Goal: Transaction & Acquisition: Purchase product/service

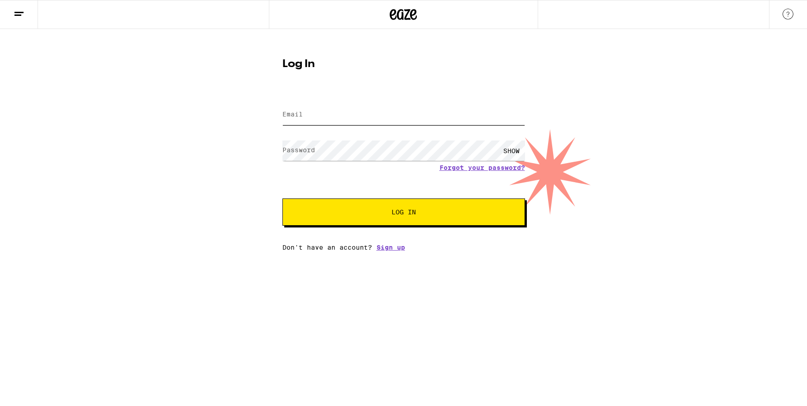
type input "[EMAIL_ADDRESS][DOMAIN_NAME]"
click at [416, 210] on span "Log In" at bounding box center [403, 212] width 169 height 6
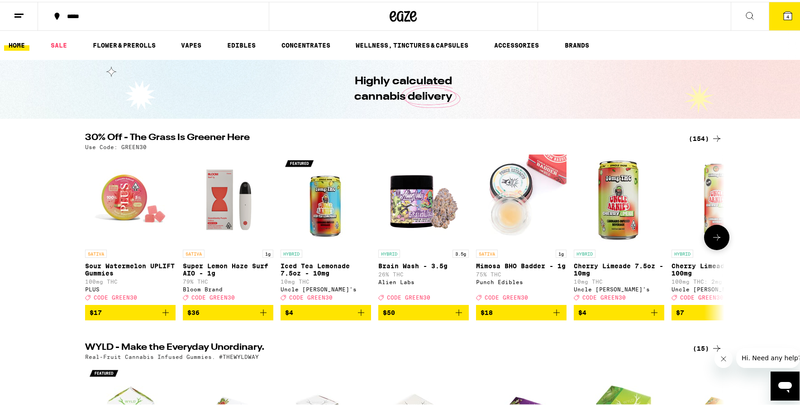
click at [714, 237] on icon at bounding box center [716, 235] width 7 height 6
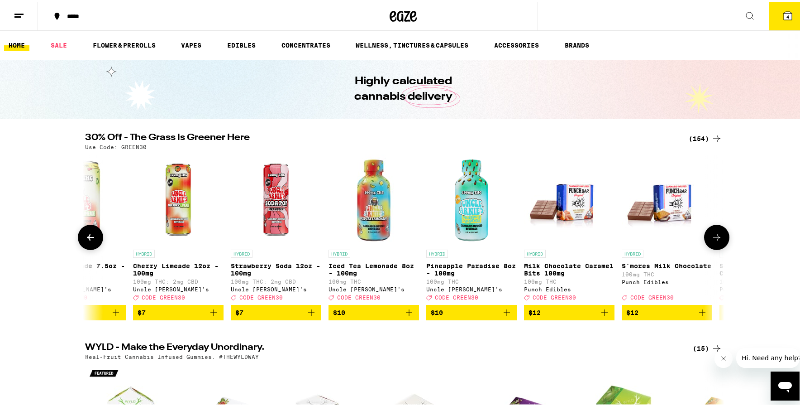
click at [714, 237] on icon at bounding box center [716, 235] width 7 height 6
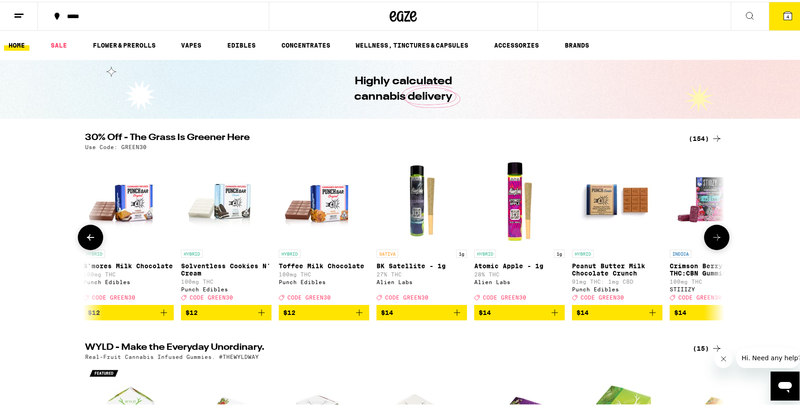
click at [714, 237] on icon at bounding box center [716, 235] width 7 height 6
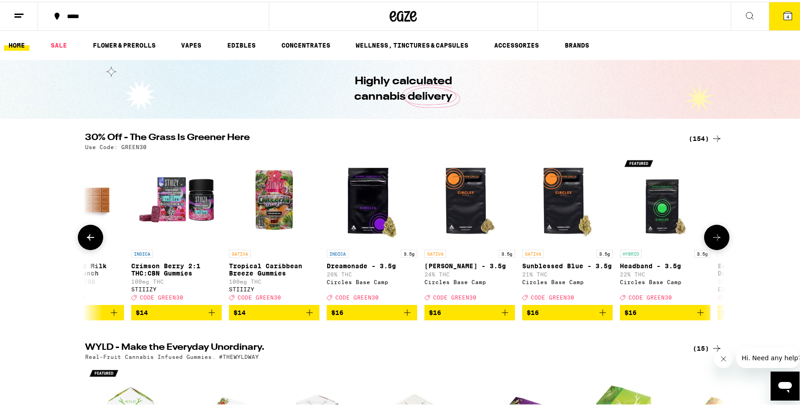
click at [714, 237] on icon at bounding box center [716, 235] width 7 height 6
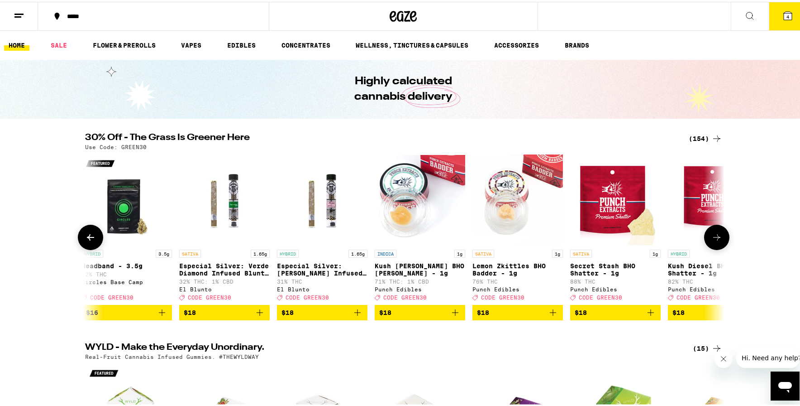
click at [714, 237] on icon at bounding box center [716, 235] width 7 height 6
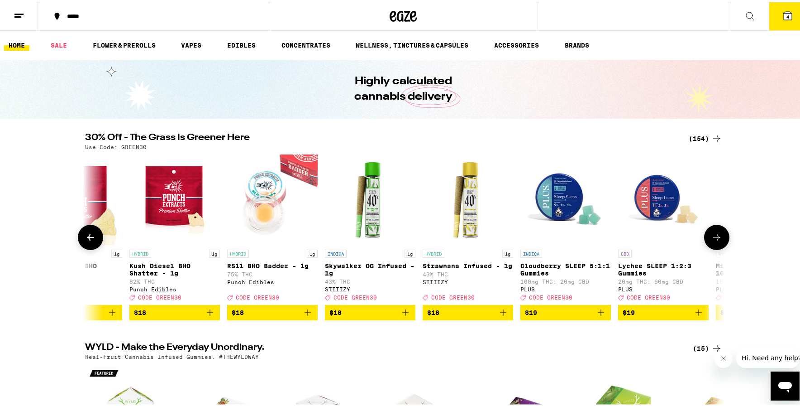
click at [714, 237] on icon at bounding box center [716, 235] width 7 height 6
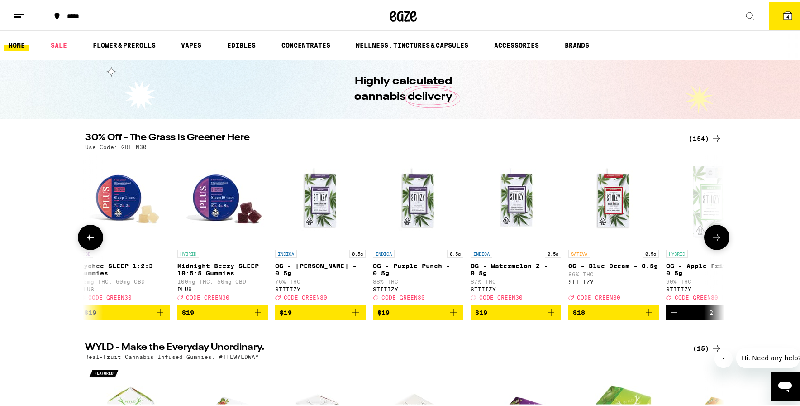
click at [714, 237] on icon at bounding box center [716, 235] width 7 height 6
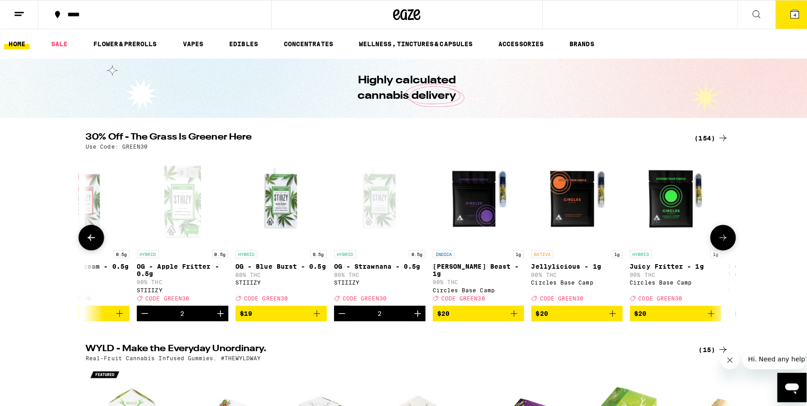
scroll to position [0, 3771]
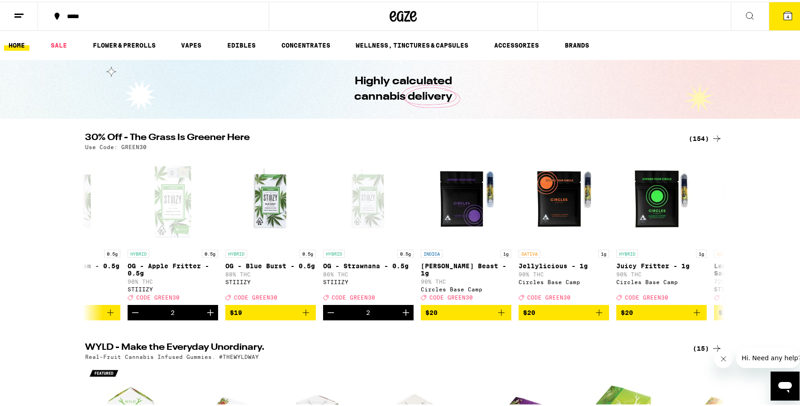
click at [784, 12] on icon at bounding box center [788, 14] width 8 height 8
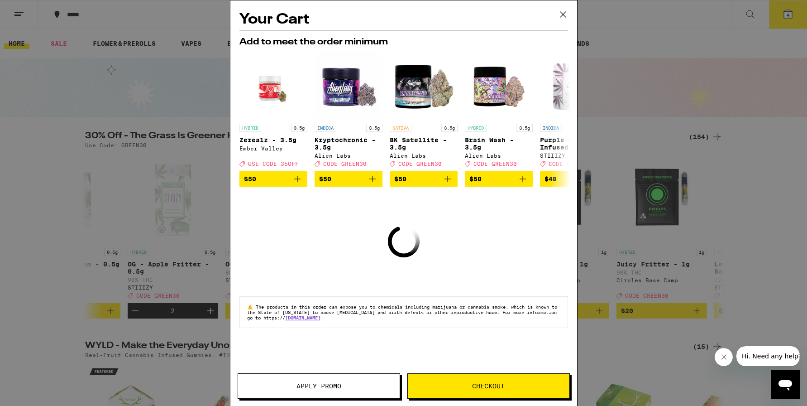
click at [559, 13] on icon at bounding box center [563, 15] width 14 height 14
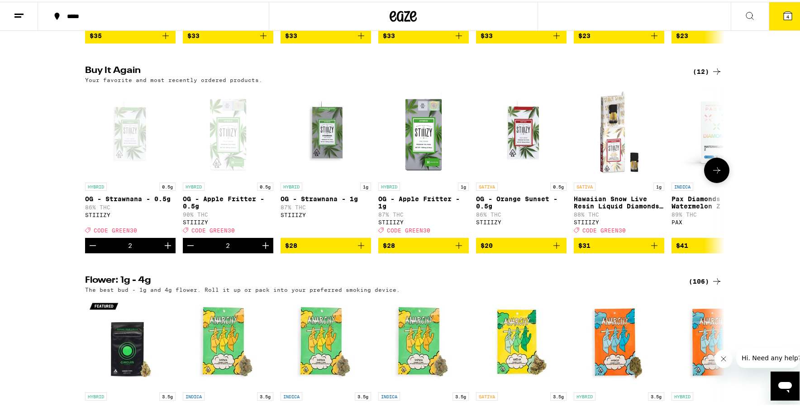
scroll to position [905, 0]
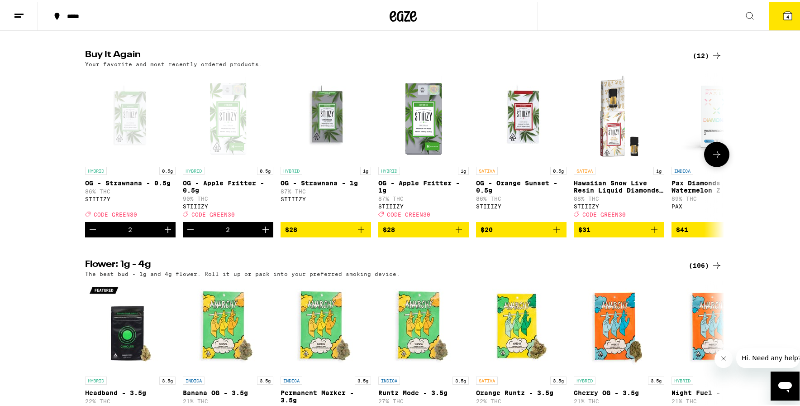
click at [186, 233] on icon "Decrement" at bounding box center [190, 227] width 11 height 11
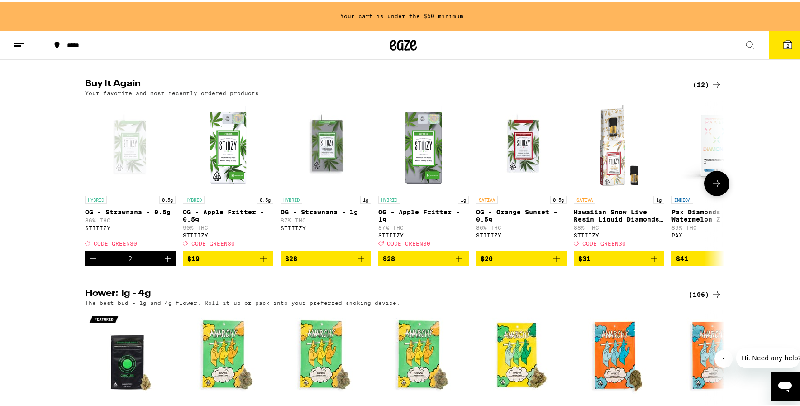
scroll to position [934, 0]
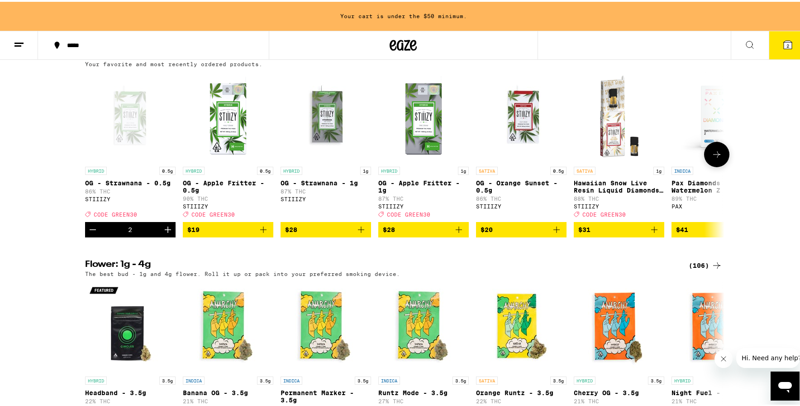
click at [87, 233] on icon "Decrement" at bounding box center [92, 227] width 11 height 11
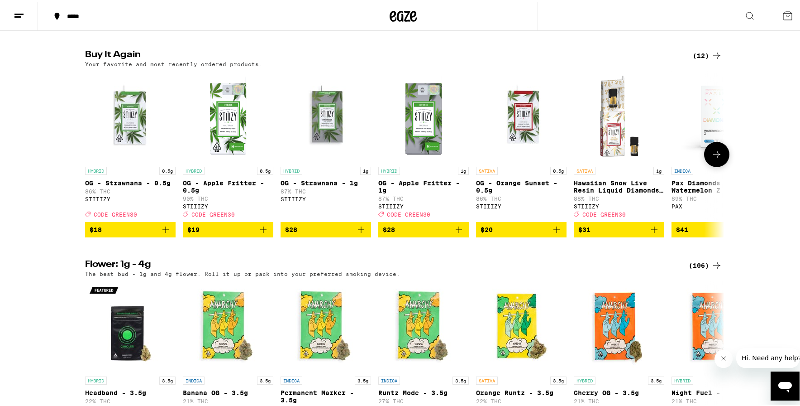
click at [96, 200] on div "STIIIZY" at bounding box center [130, 197] width 91 height 6
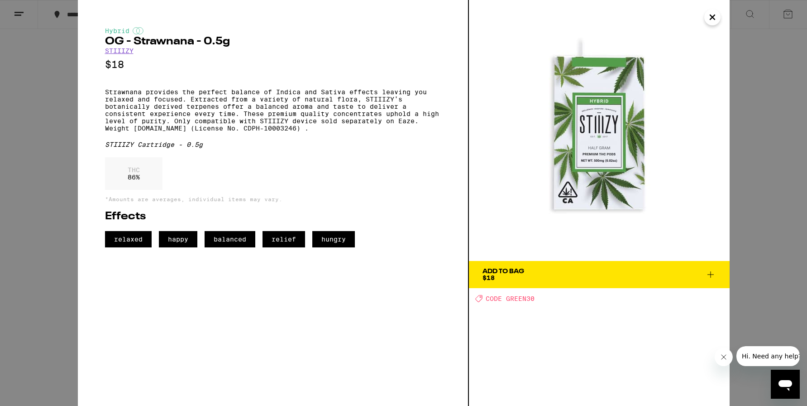
click at [713, 16] on icon "Close" at bounding box center [712, 17] width 5 height 5
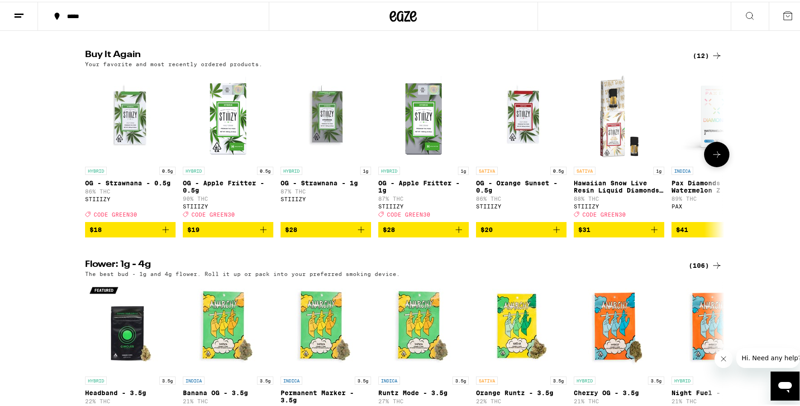
click at [163, 231] on icon "Add to bag" at bounding box center [166, 228] width 6 height 6
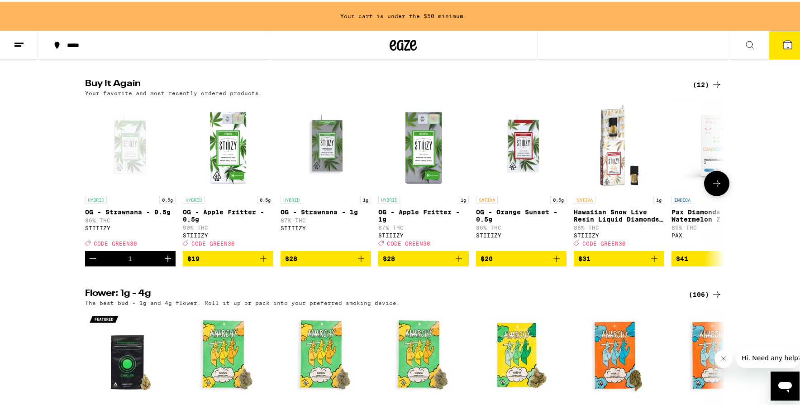
scroll to position [934, 0]
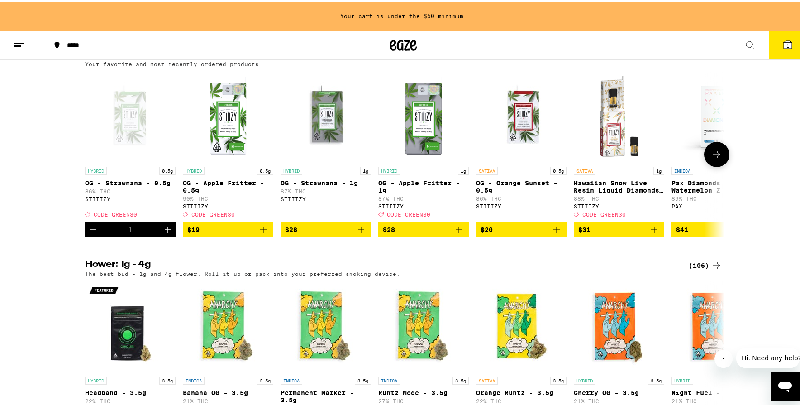
click at [88, 233] on icon "Decrement" at bounding box center [92, 227] width 11 height 11
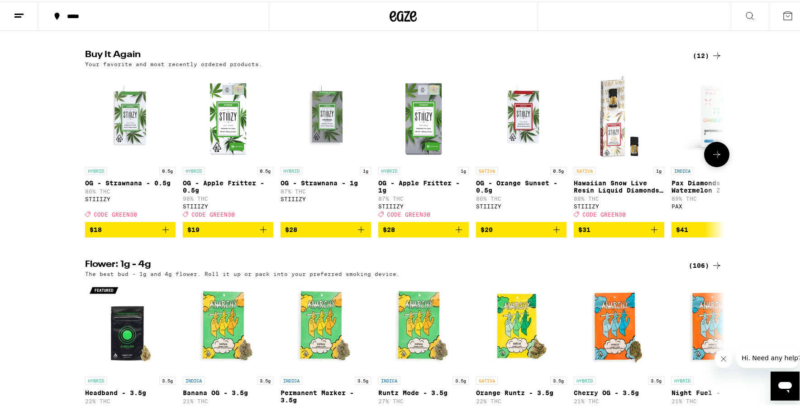
click at [456, 231] on icon "Add to bag" at bounding box center [459, 228] width 6 height 6
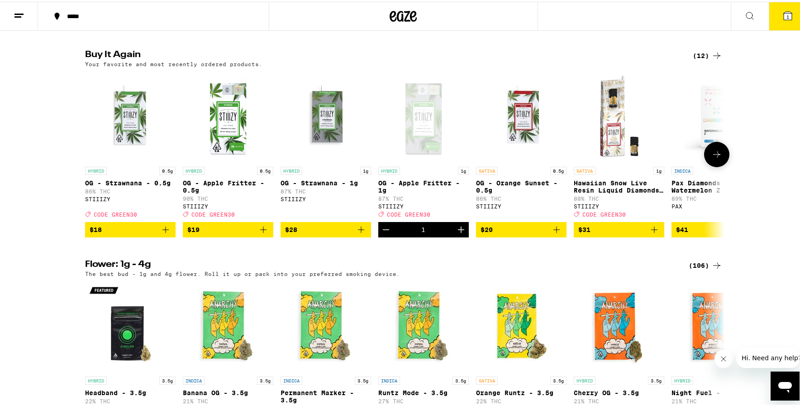
scroll to position [934, 0]
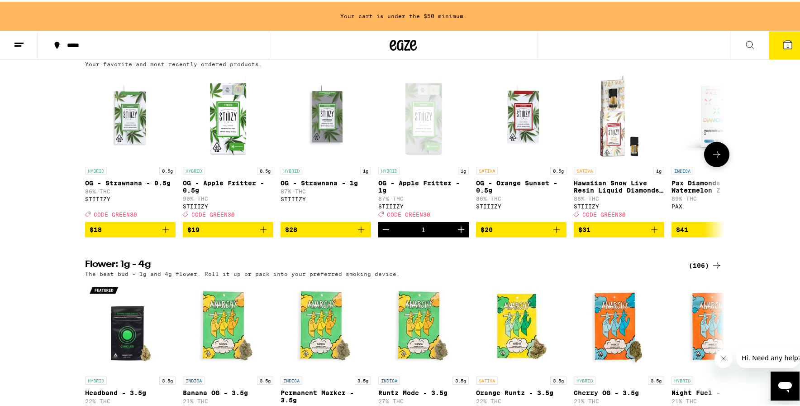
click at [382, 233] on icon "Decrement" at bounding box center [386, 227] width 11 height 11
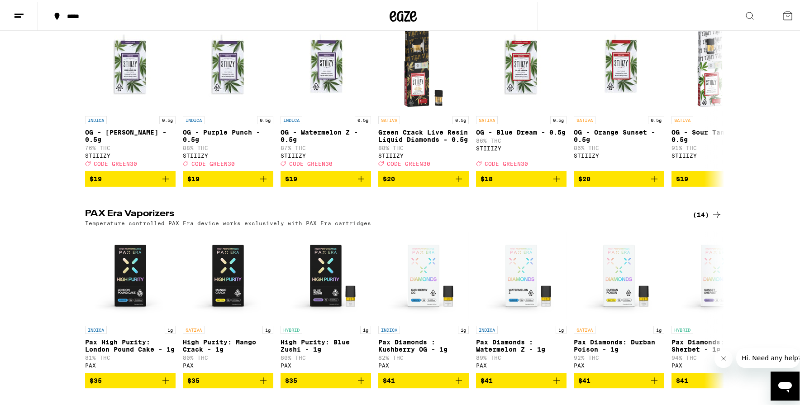
scroll to position [2082, 0]
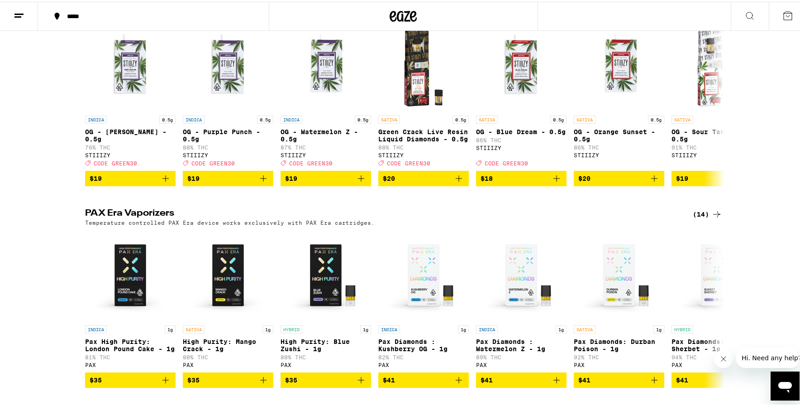
click at [696, 8] on div "(32)" at bounding box center [707, 2] width 29 height 11
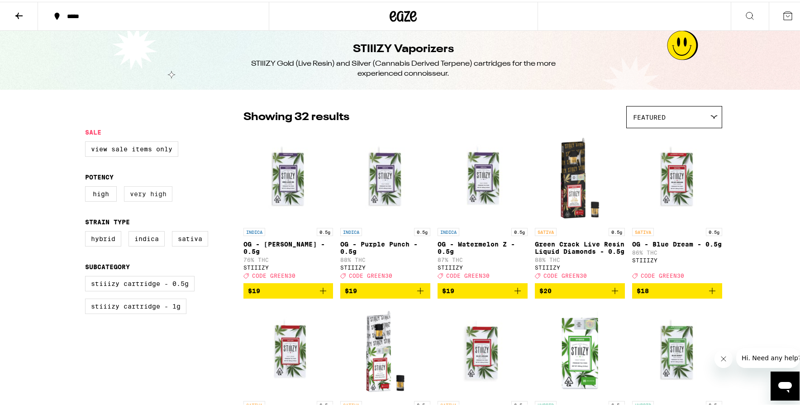
click at [152, 198] on label "Very High" at bounding box center [148, 191] width 48 height 15
click at [87, 186] on input "Very High" at bounding box center [87, 186] width 0 height 0
checkbox input "true"
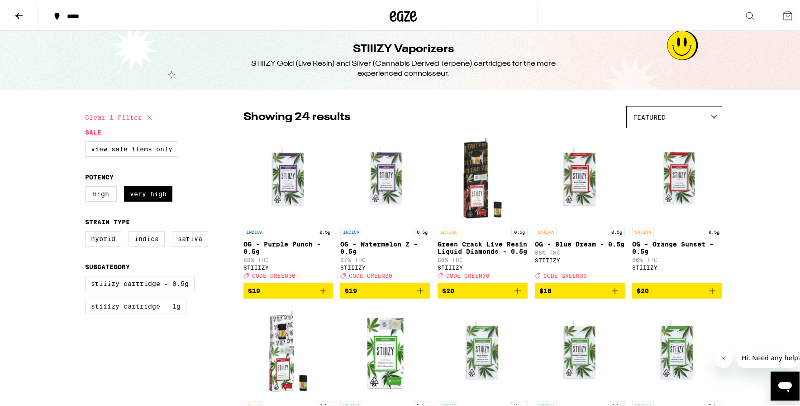
click at [160, 312] on label "STIIIZY Cartridge - 1g" at bounding box center [135, 303] width 101 height 15
click at [87, 276] on input "STIIIZY Cartridge - 1g" at bounding box center [87, 275] width 0 height 0
checkbox input "true"
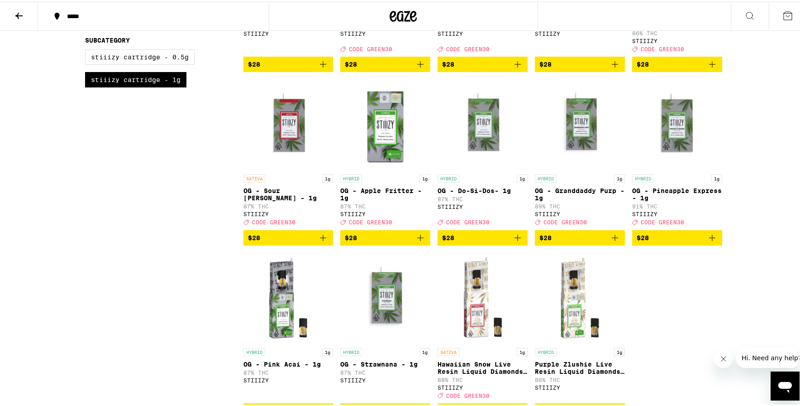
scroll to position [272, 0]
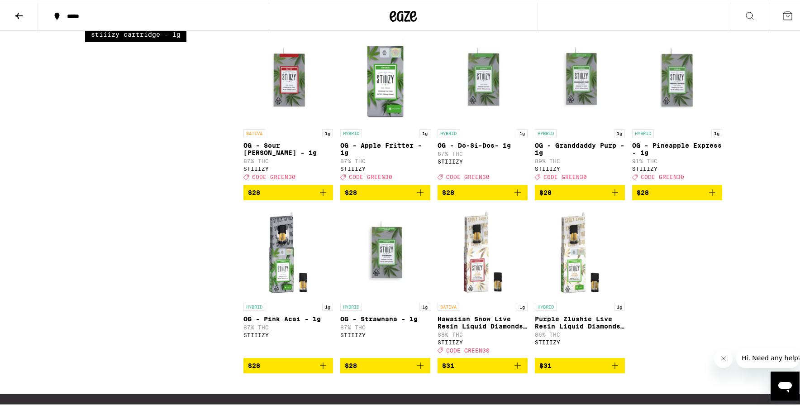
click at [417, 196] on icon "Add to bag" at bounding box center [420, 190] width 11 height 11
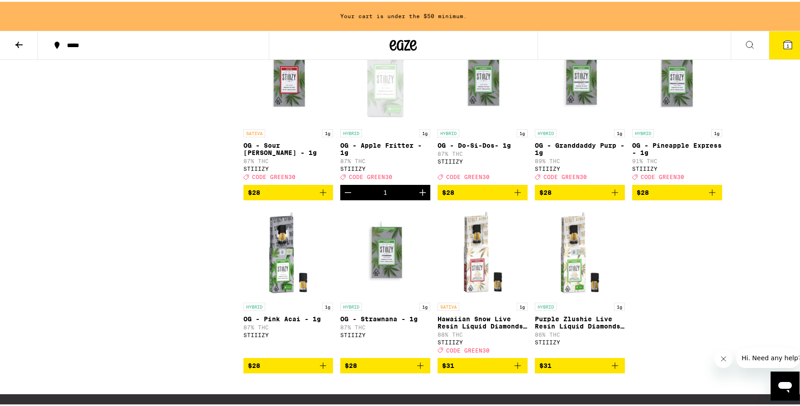
click at [418, 369] on icon "Add to bag" at bounding box center [420, 363] width 11 height 11
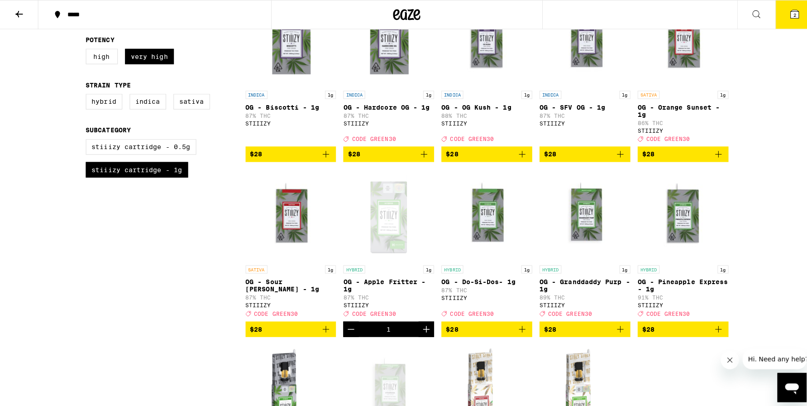
scroll to position [0, 0]
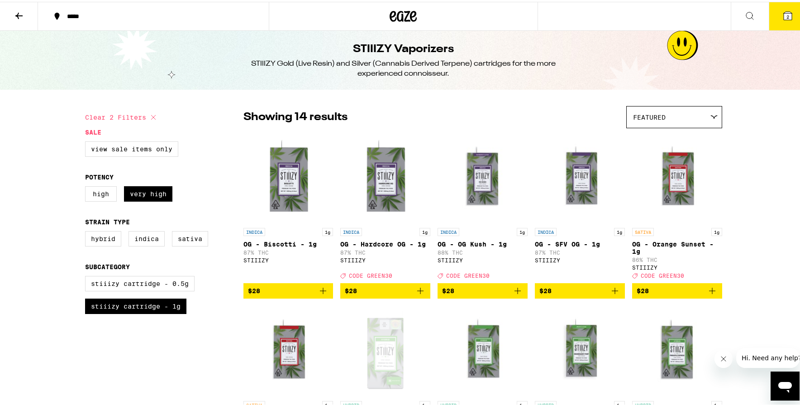
click at [783, 19] on icon at bounding box center [788, 14] width 11 height 11
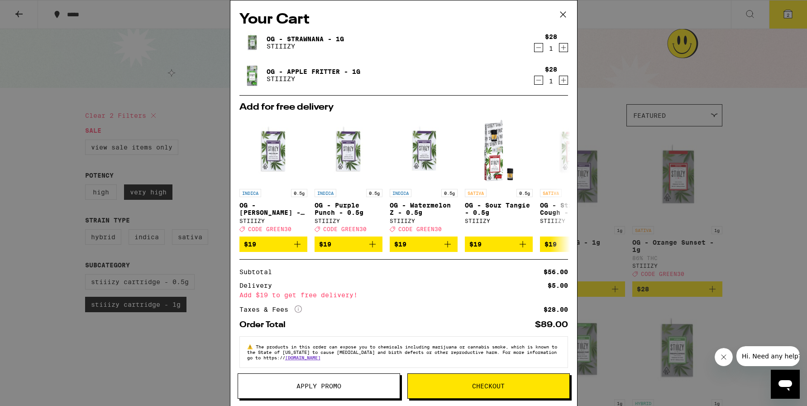
click at [335, 389] on span "Apply Promo" at bounding box center [318, 386] width 45 height 6
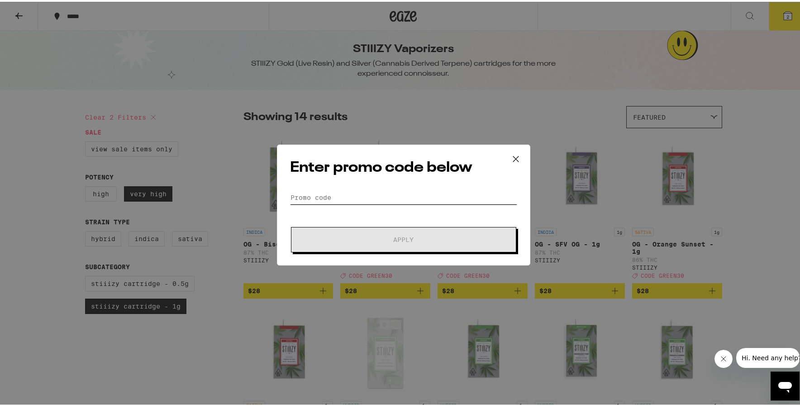
click at [314, 194] on input "Promo Code" at bounding box center [403, 196] width 227 height 14
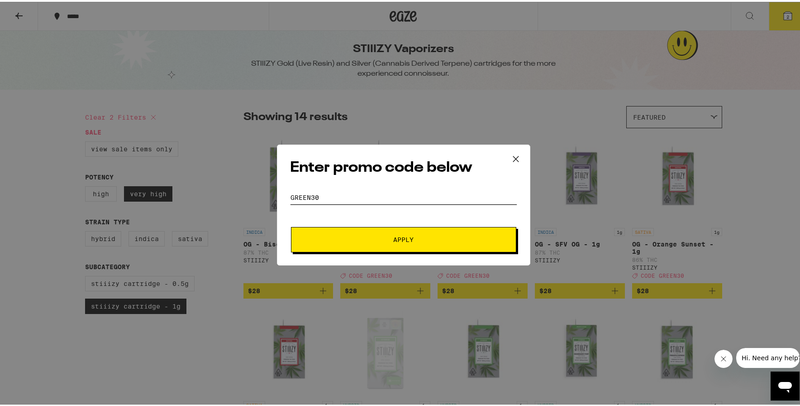
type input "GREEN30"
click at [320, 232] on button "Apply" at bounding box center [403, 237] width 225 height 25
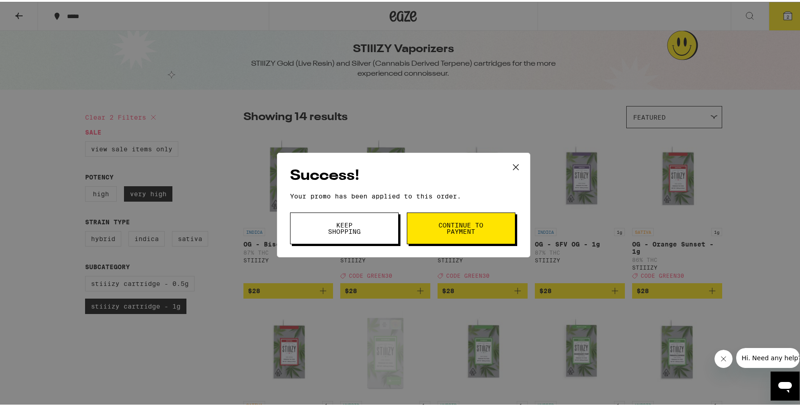
click at [339, 229] on span "Keep Shopping" at bounding box center [344, 226] width 46 height 13
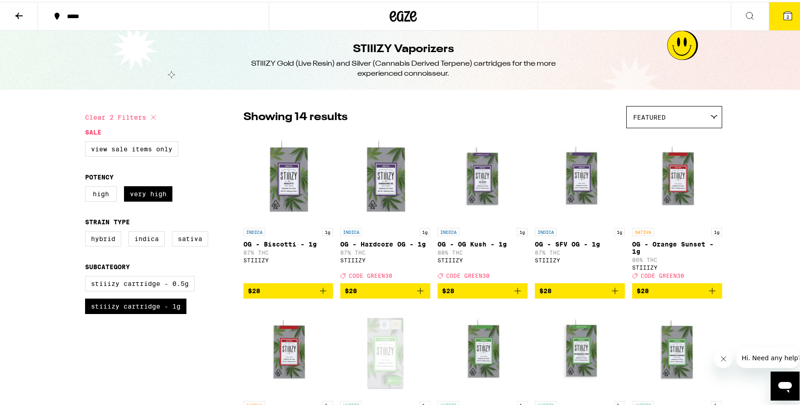
click at [784, 10] on icon at bounding box center [788, 14] width 11 height 11
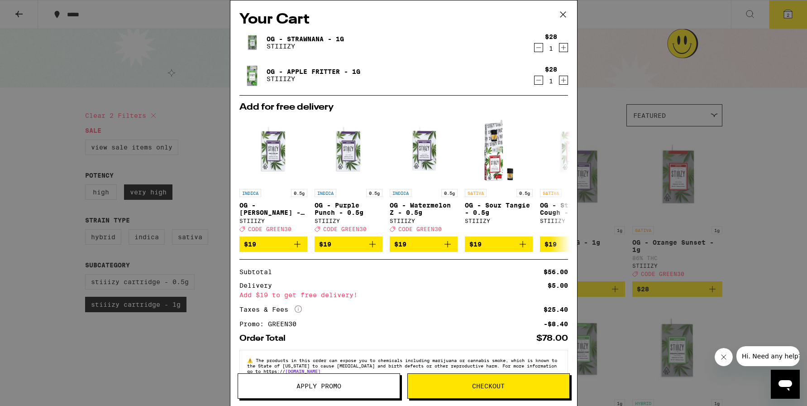
click at [560, 47] on icon "Increment" at bounding box center [564, 47] width 8 height 11
click at [560, 80] on icon "Increment" at bounding box center [564, 80] width 8 height 11
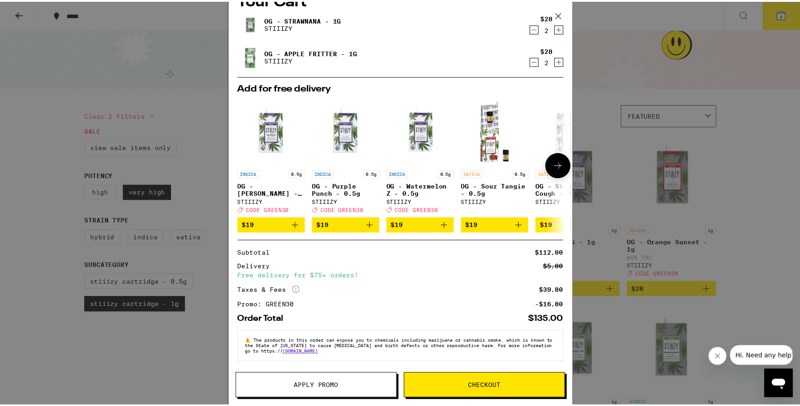
scroll to position [26, 0]
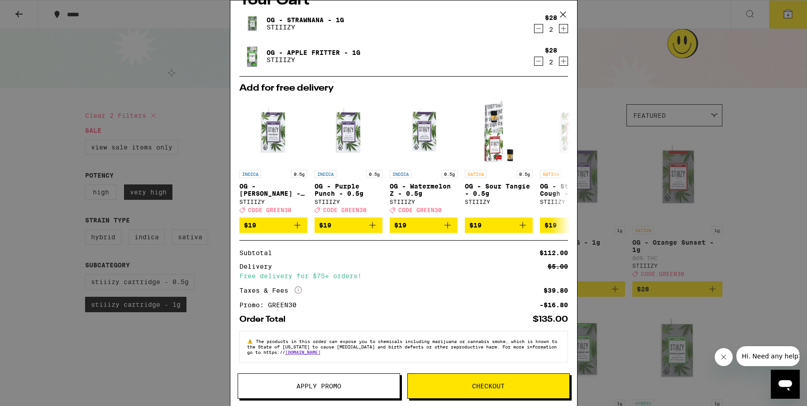
click at [327, 387] on span "Apply Promo" at bounding box center [318, 386] width 45 height 6
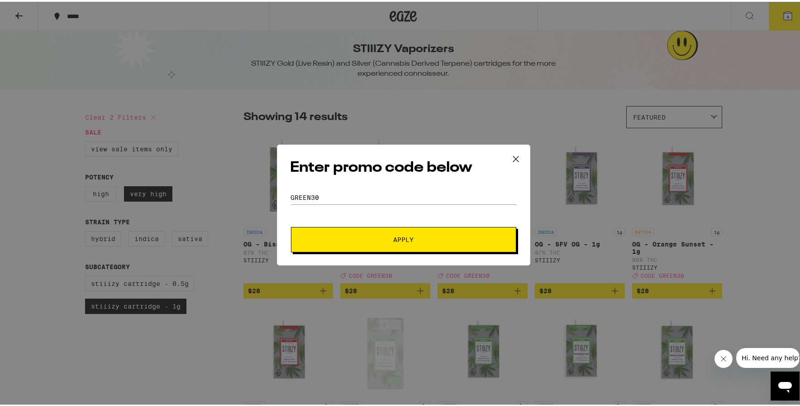
click at [377, 242] on button "Apply" at bounding box center [403, 237] width 225 height 25
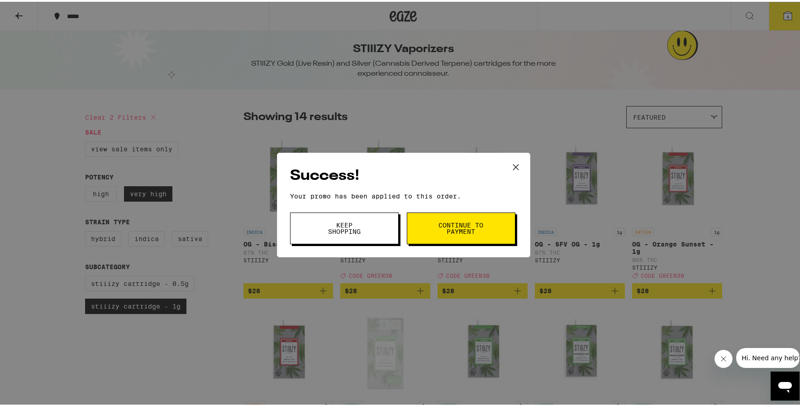
click at [469, 229] on span "Continue to payment" at bounding box center [461, 226] width 46 height 13
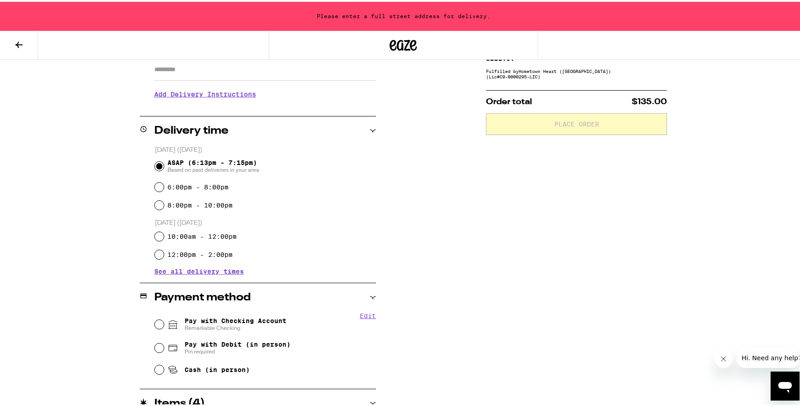
scroll to position [226, 0]
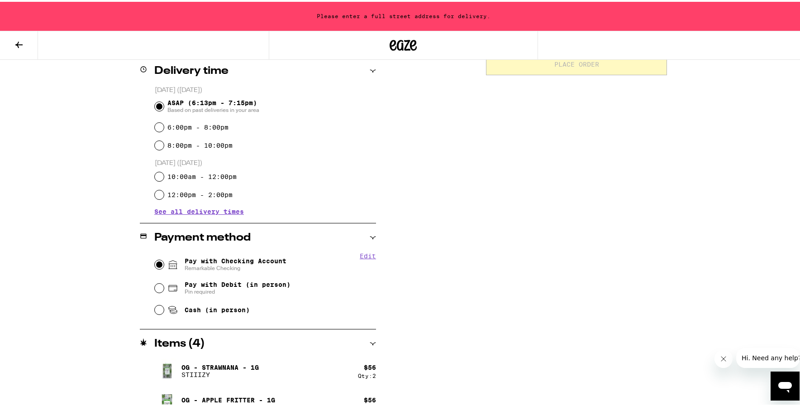
click at [157, 264] on input "Pay with Checking Account Remarkable Checking" at bounding box center [159, 262] width 9 height 9
radio input "true"
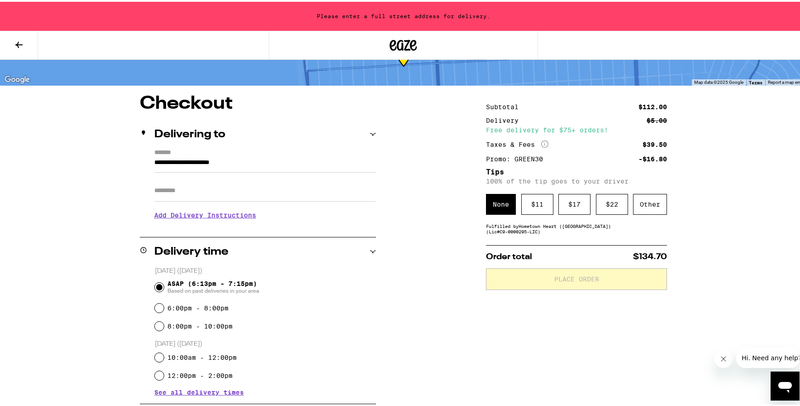
scroll to position [45, 0]
click at [569, 202] on div "$ 17" at bounding box center [575, 202] width 32 height 21
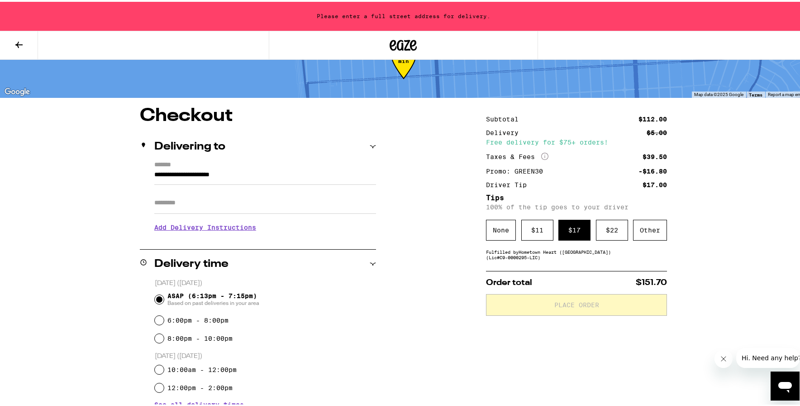
scroll to position [0, 0]
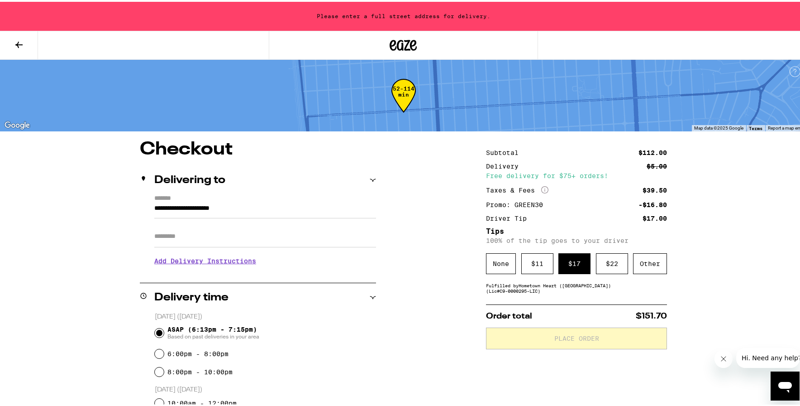
click at [288, 205] on input "**********" at bounding box center [265, 208] width 222 height 15
click at [411, 242] on div "**********" at bounding box center [404, 408] width 652 height 539
click at [251, 207] on input "**********" at bounding box center [265, 208] width 222 height 15
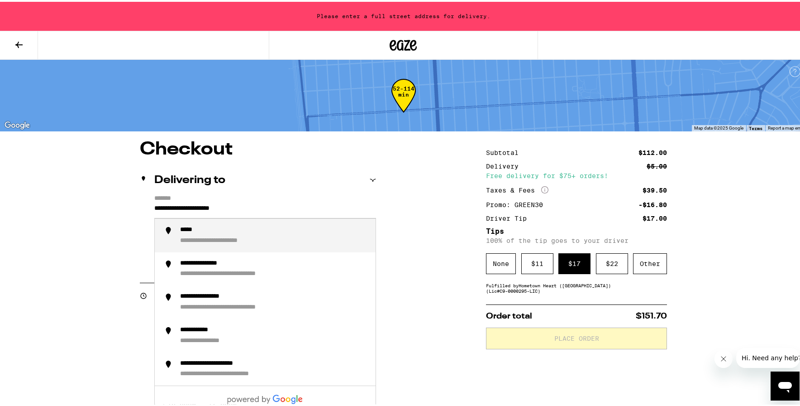
drag, startPoint x: 251, startPoint y: 207, endPoint x: 226, endPoint y: 206, distance: 24.9
click at [226, 206] on input "**********" at bounding box center [265, 208] width 222 height 15
drag, startPoint x: 178, startPoint y: 207, endPoint x: 125, endPoint y: 199, distance: 53.5
click at [126, 202] on div "**********" at bounding box center [404, 408] width 652 height 539
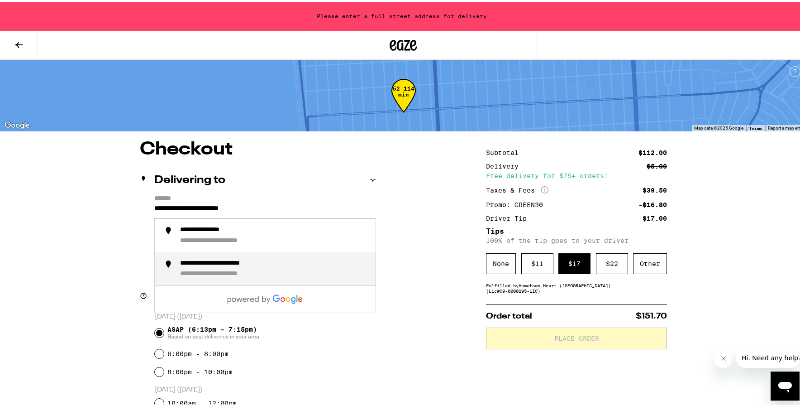
click at [216, 263] on div "**********" at bounding box center [233, 262] width 106 height 8
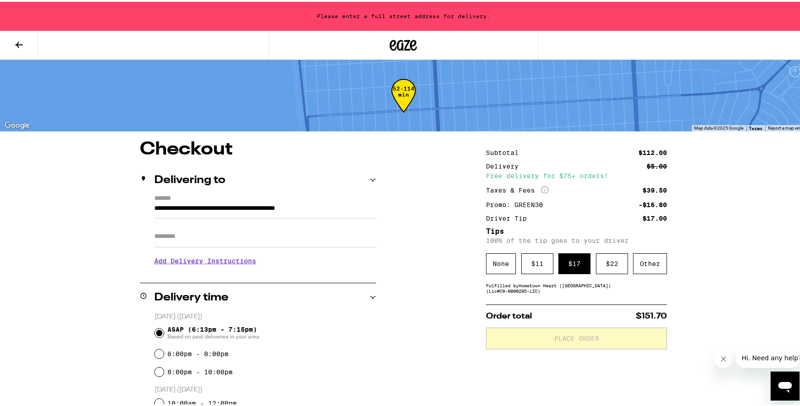
type input "**********"
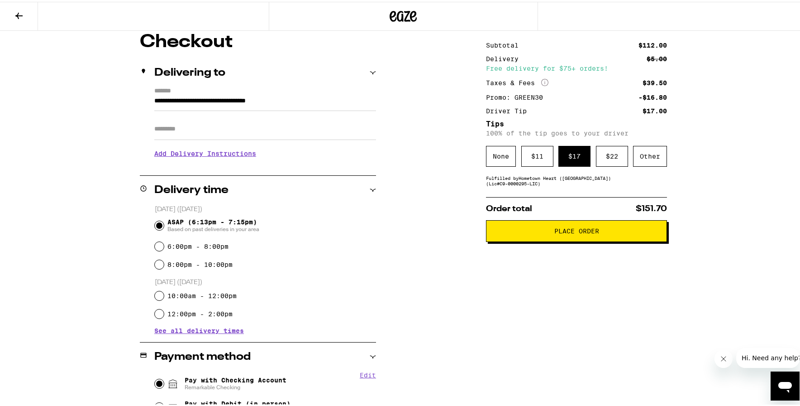
scroll to position [62, 0]
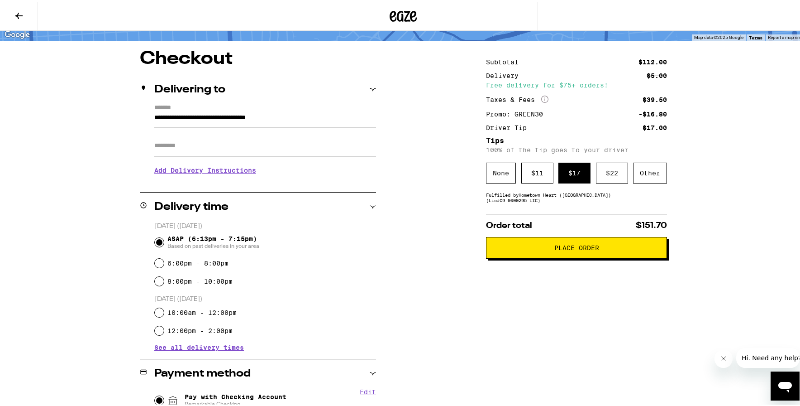
click at [531, 249] on span "Place Order" at bounding box center [577, 246] width 166 height 6
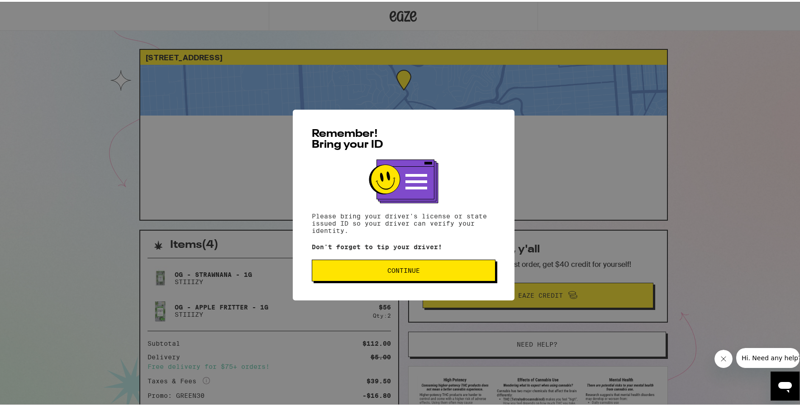
click at [429, 275] on button "Continue" at bounding box center [404, 269] width 184 height 22
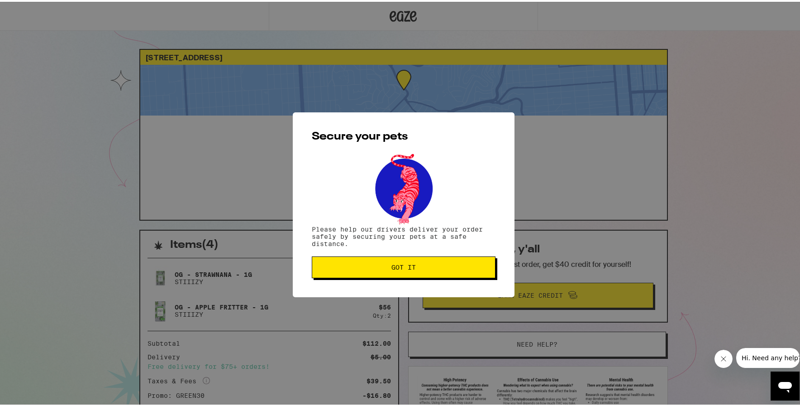
click at [423, 264] on span "Got it" at bounding box center [404, 265] width 168 height 6
